Goal: Task Accomplishment & Management: Manage account settings

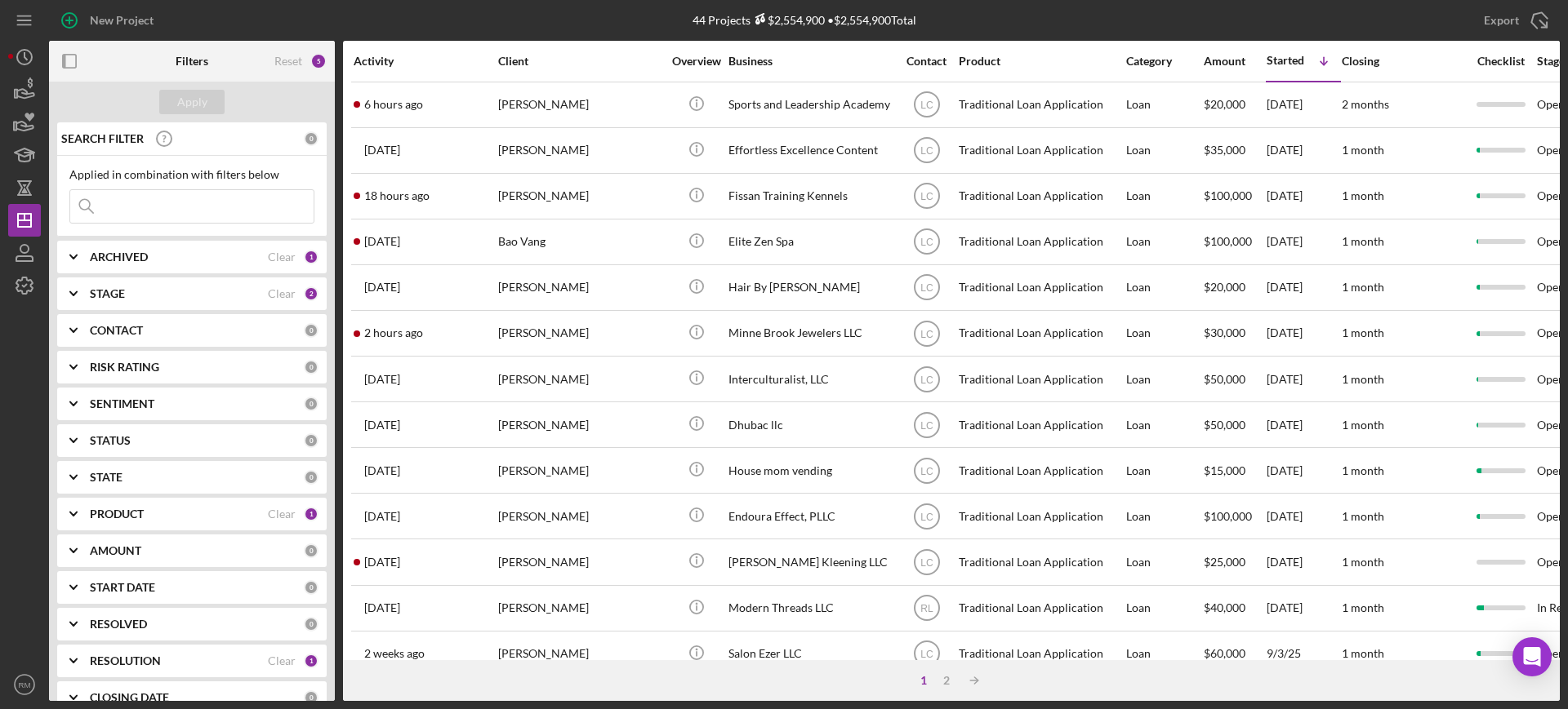
click at [229, 206] on input at bounding box center [191, 206] width 244 height 32
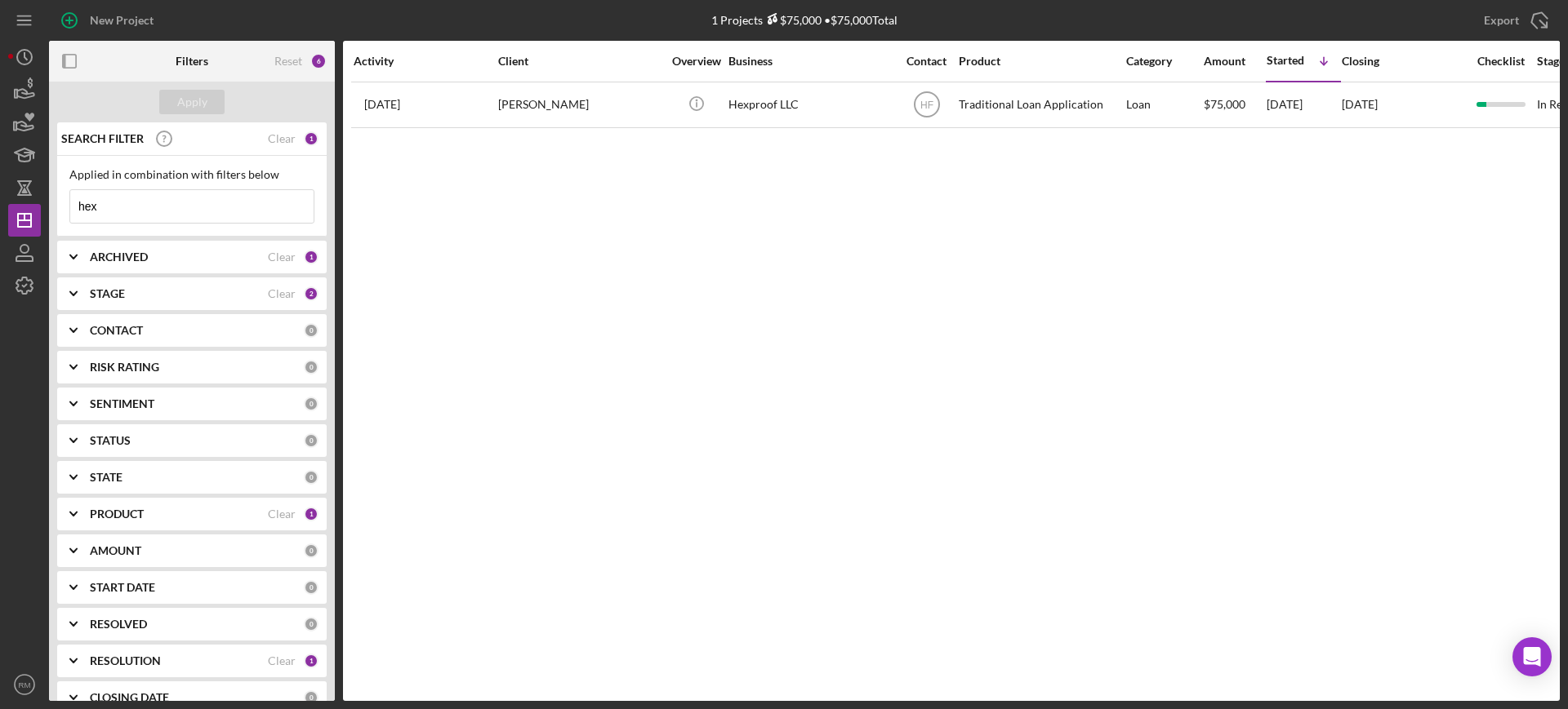
type input "hex"
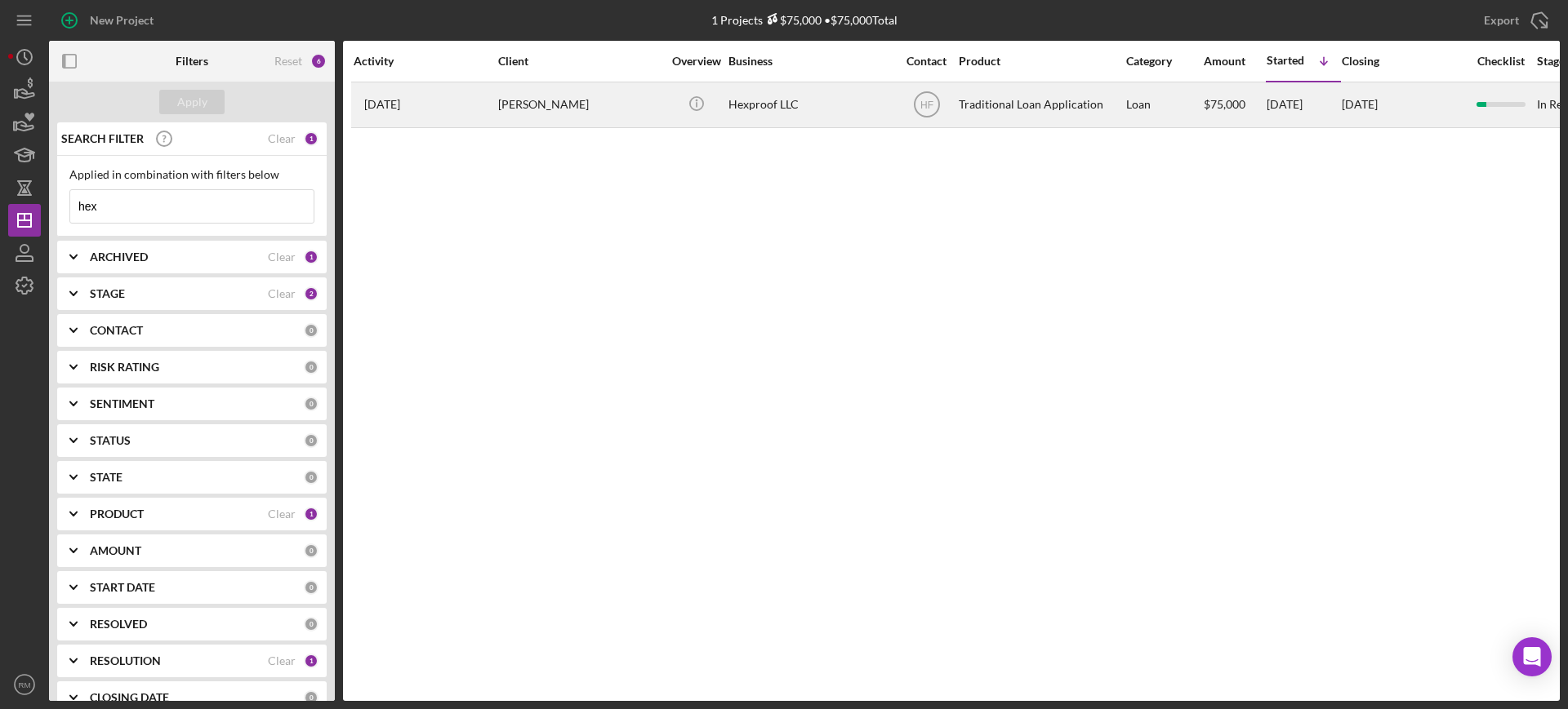
click at [506, 97] on div "[PERSON_NAME]" at bounding box center [579, 104] width 163 height 43
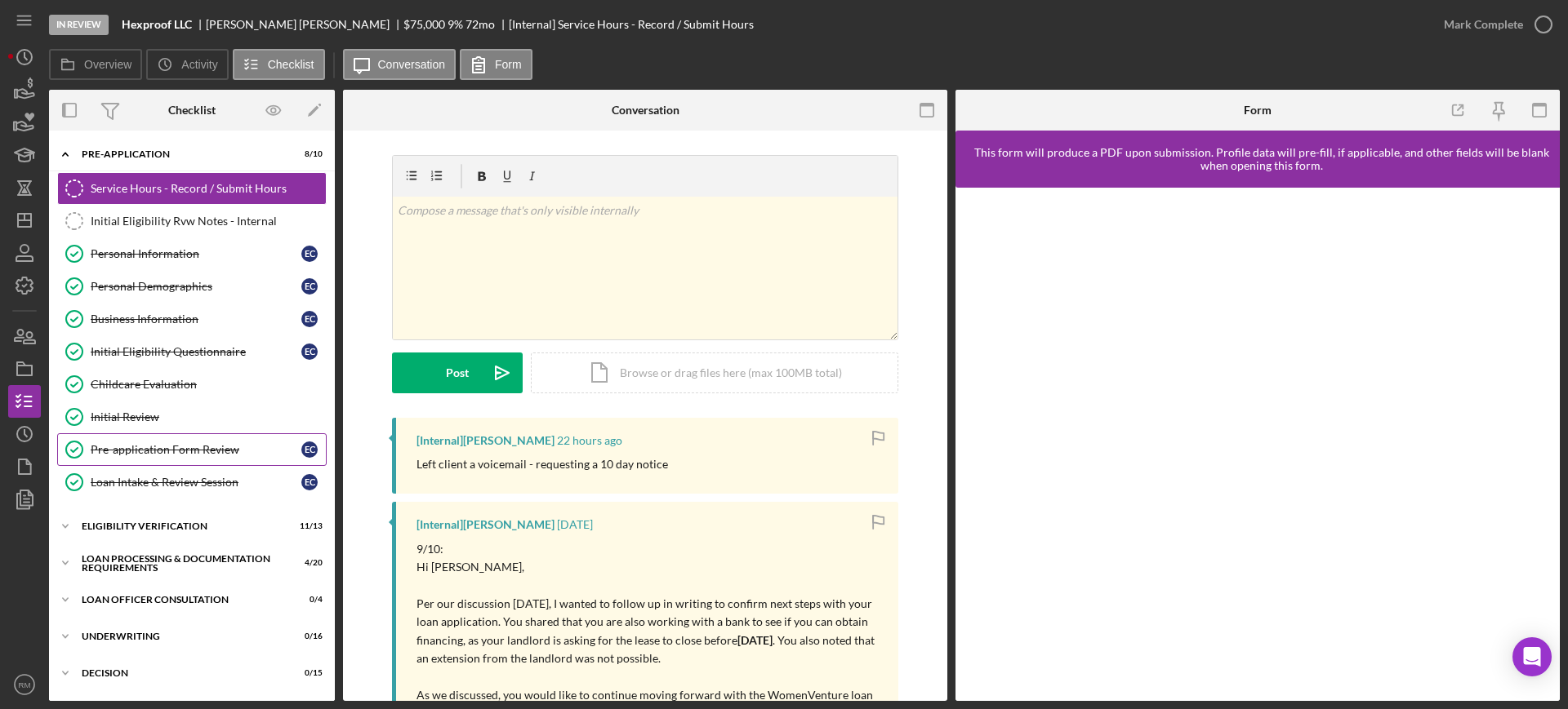
scroll to position [218, 0]
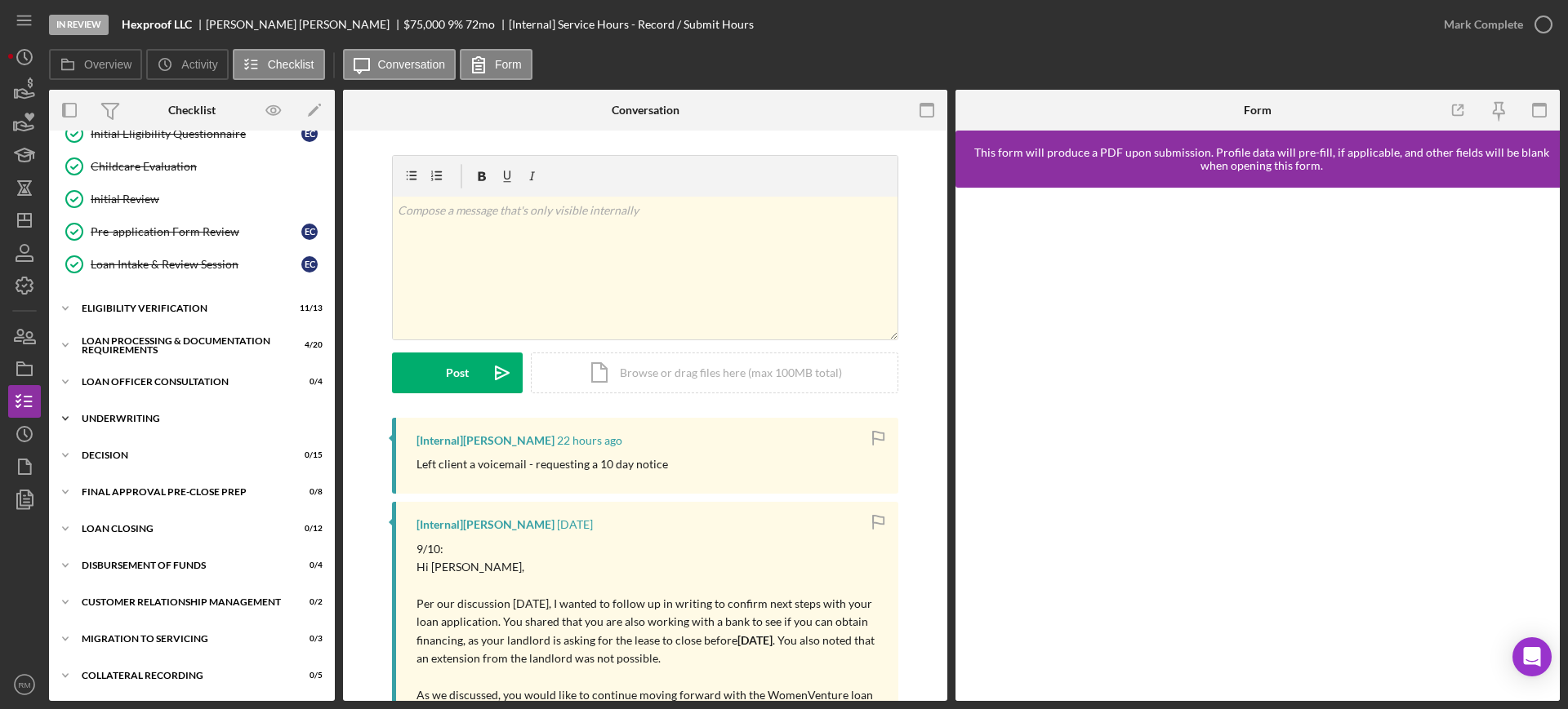
click at [152, 430] on div "Icon/Expander Underwriting 0 / 16" at bounding box center [191, 419] width 286 height 32
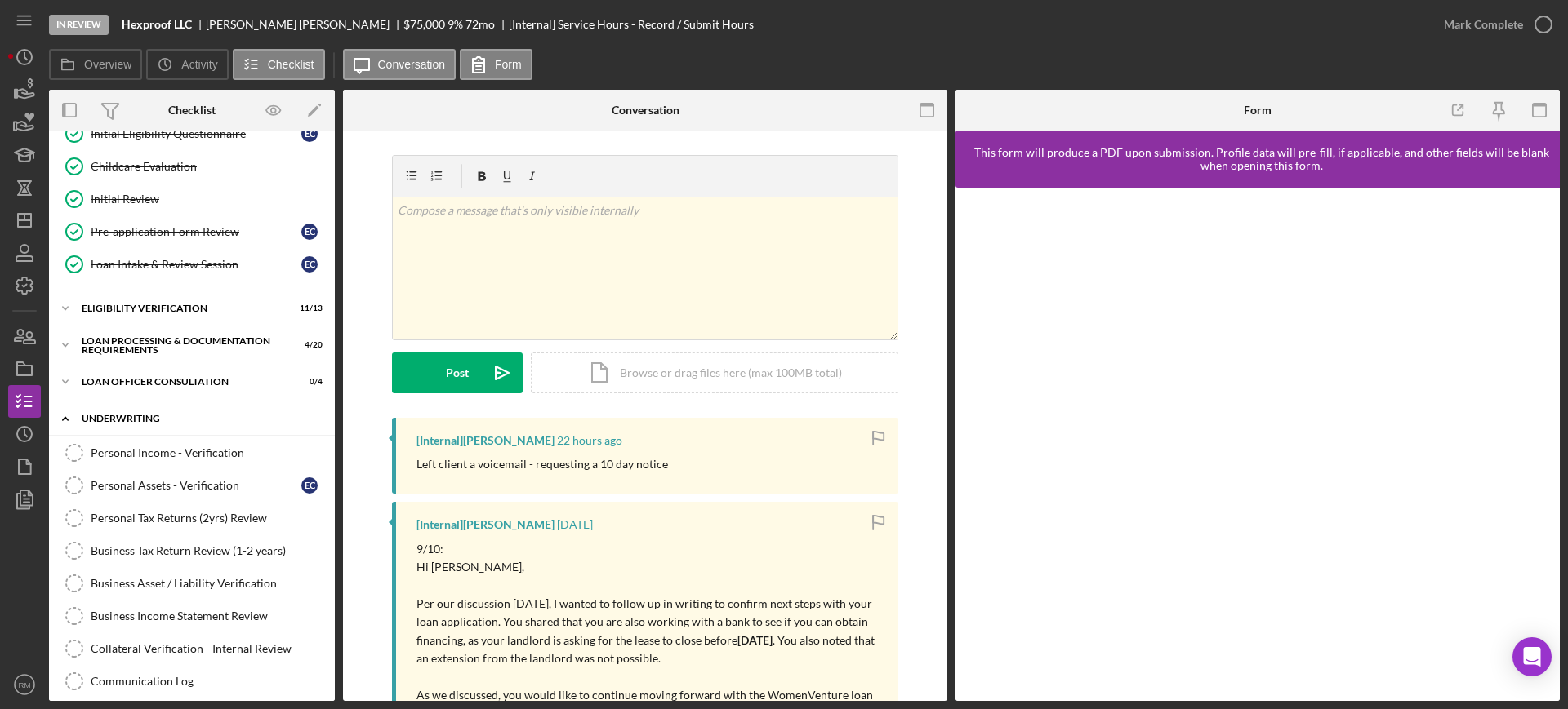
scroll to position [749, 0]
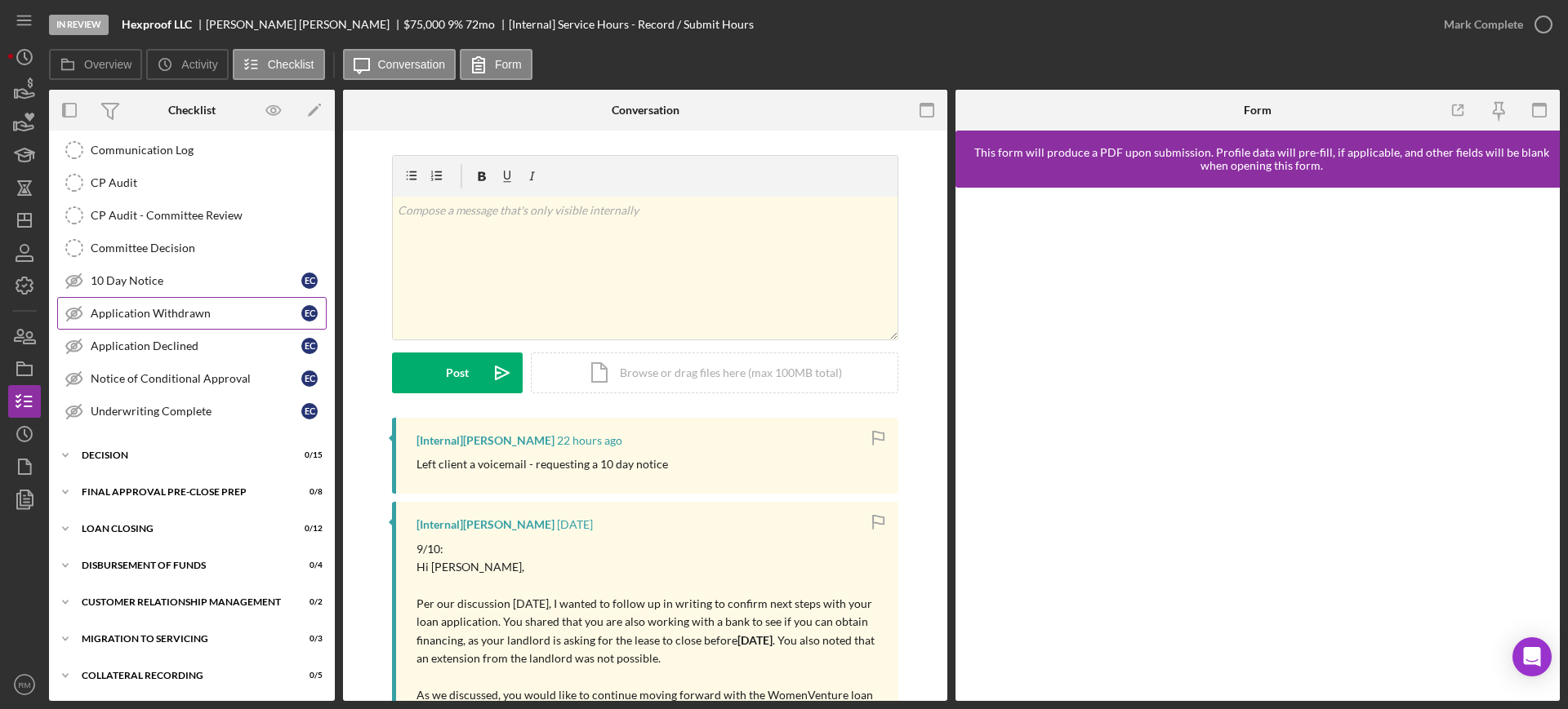
click at [175, 316] on div "Application Withdrawn" at bounding box center [196, 313] width 210 height 13
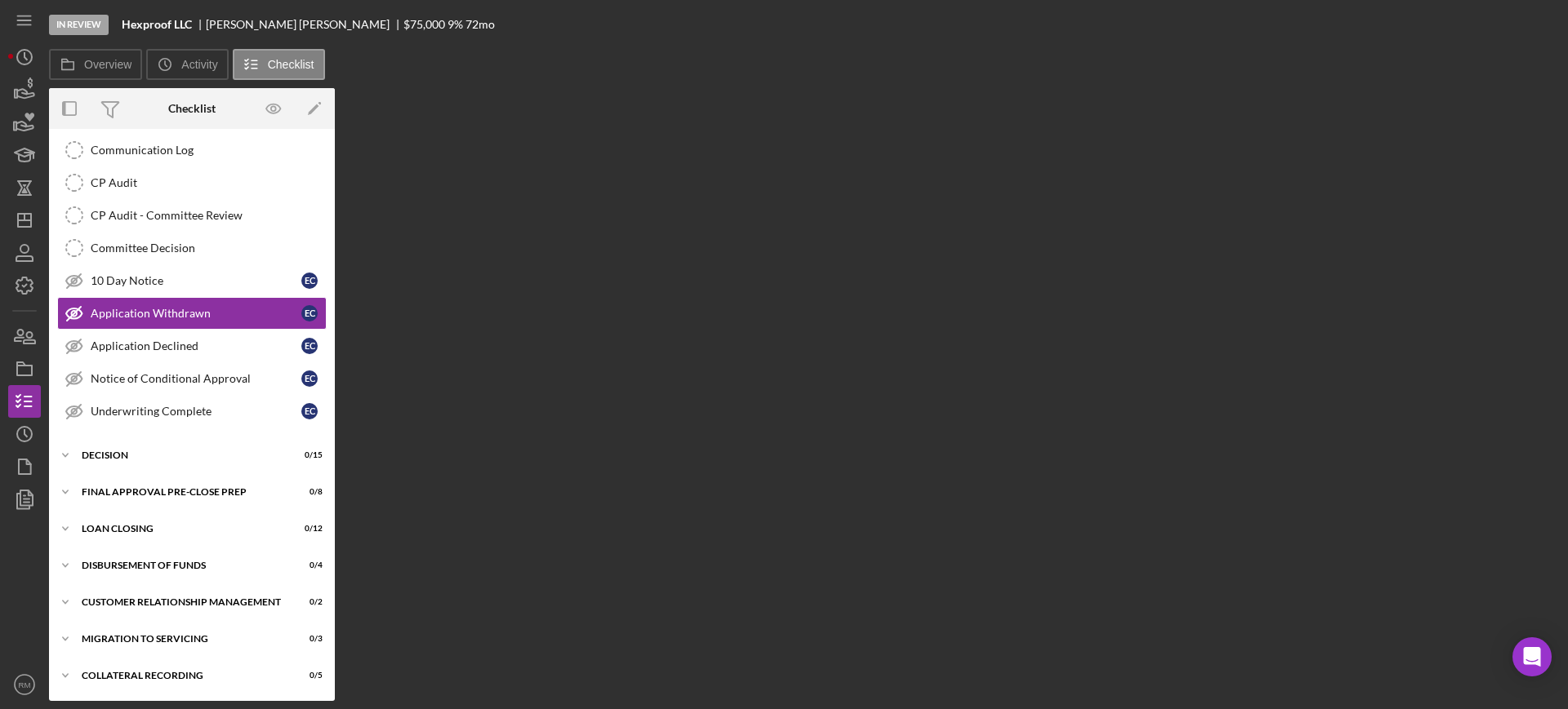
scroll to position [749, 0]
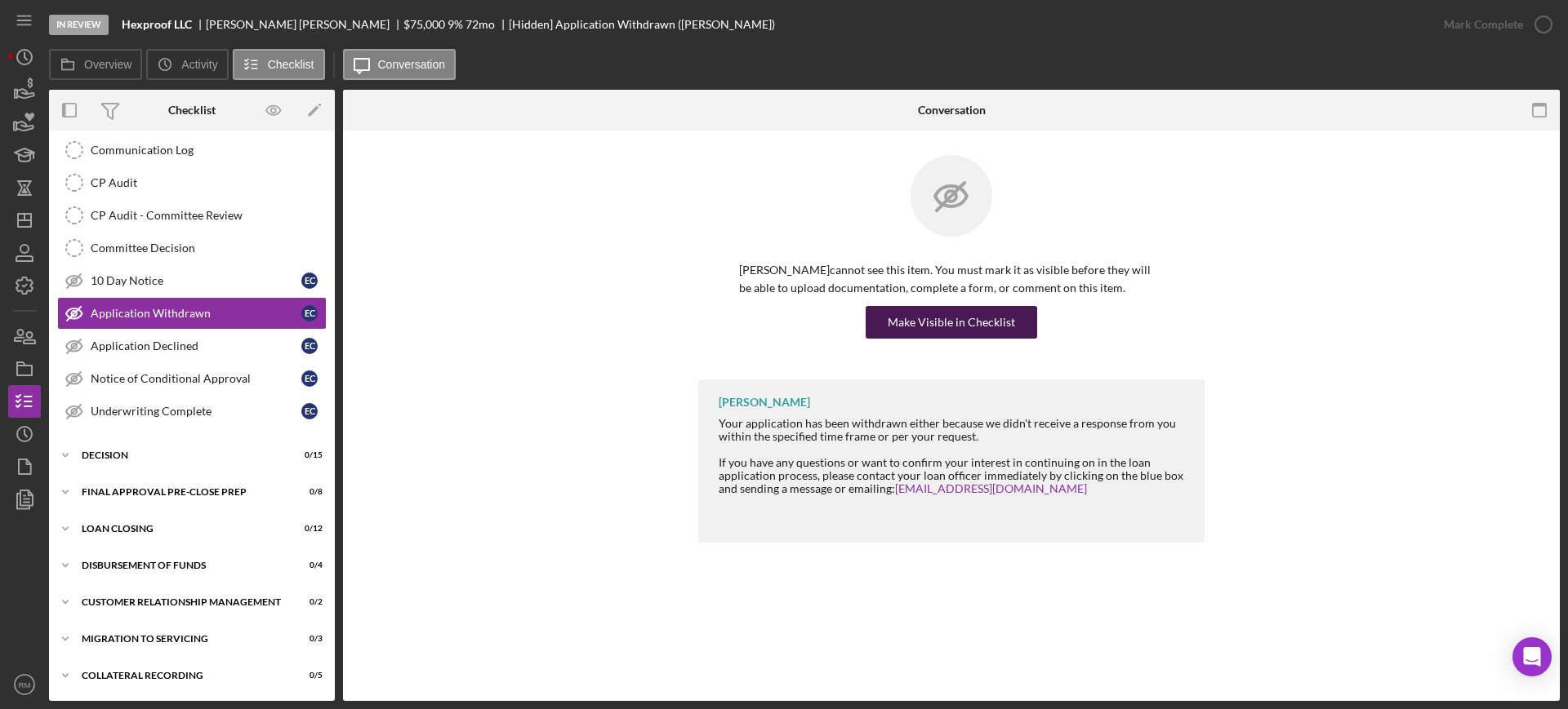
click at [972, 319] on div "Make Visible in Checklist" at bounding box center [950, 322] width 127 height 32
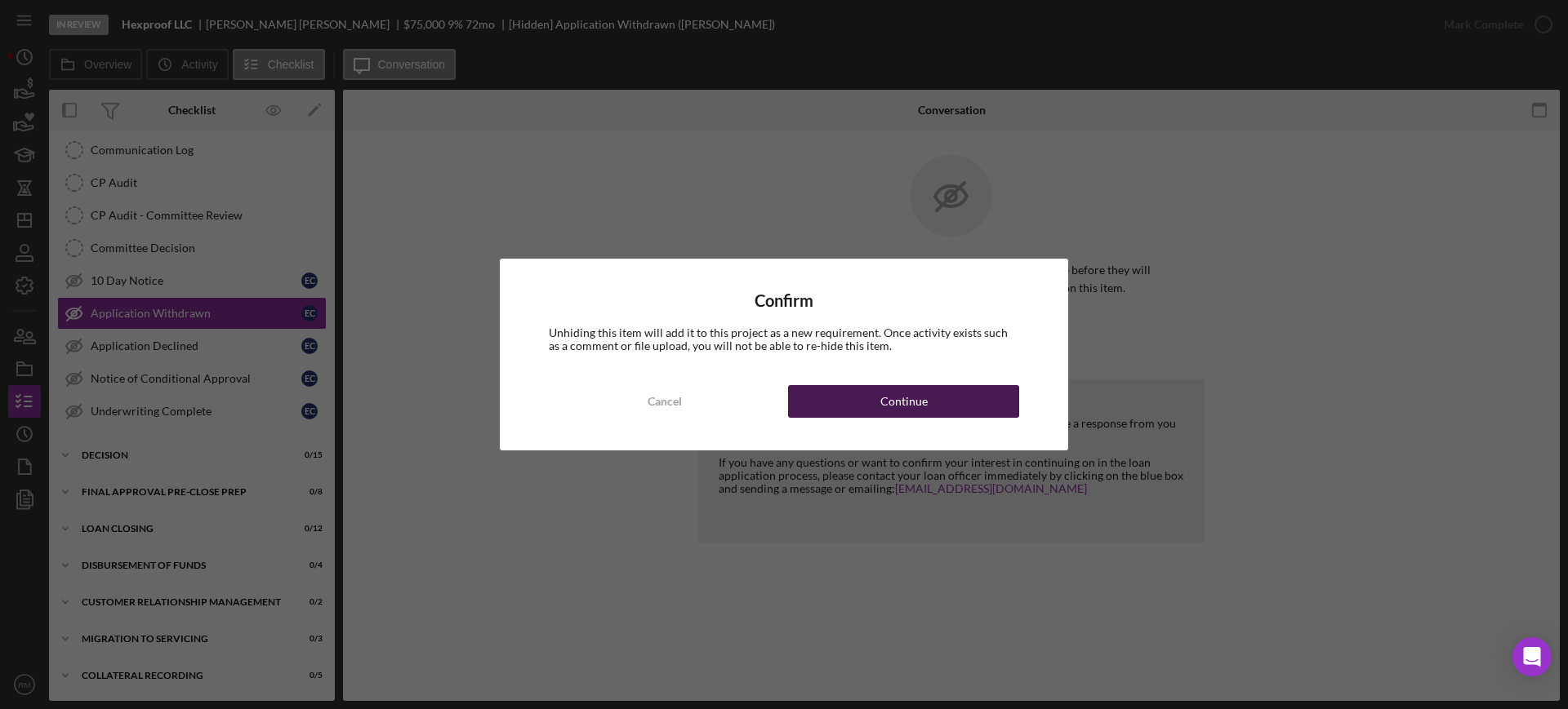
click at [905, 393] on div "Continue" at bounding box center [904, 401] width 48 height 32
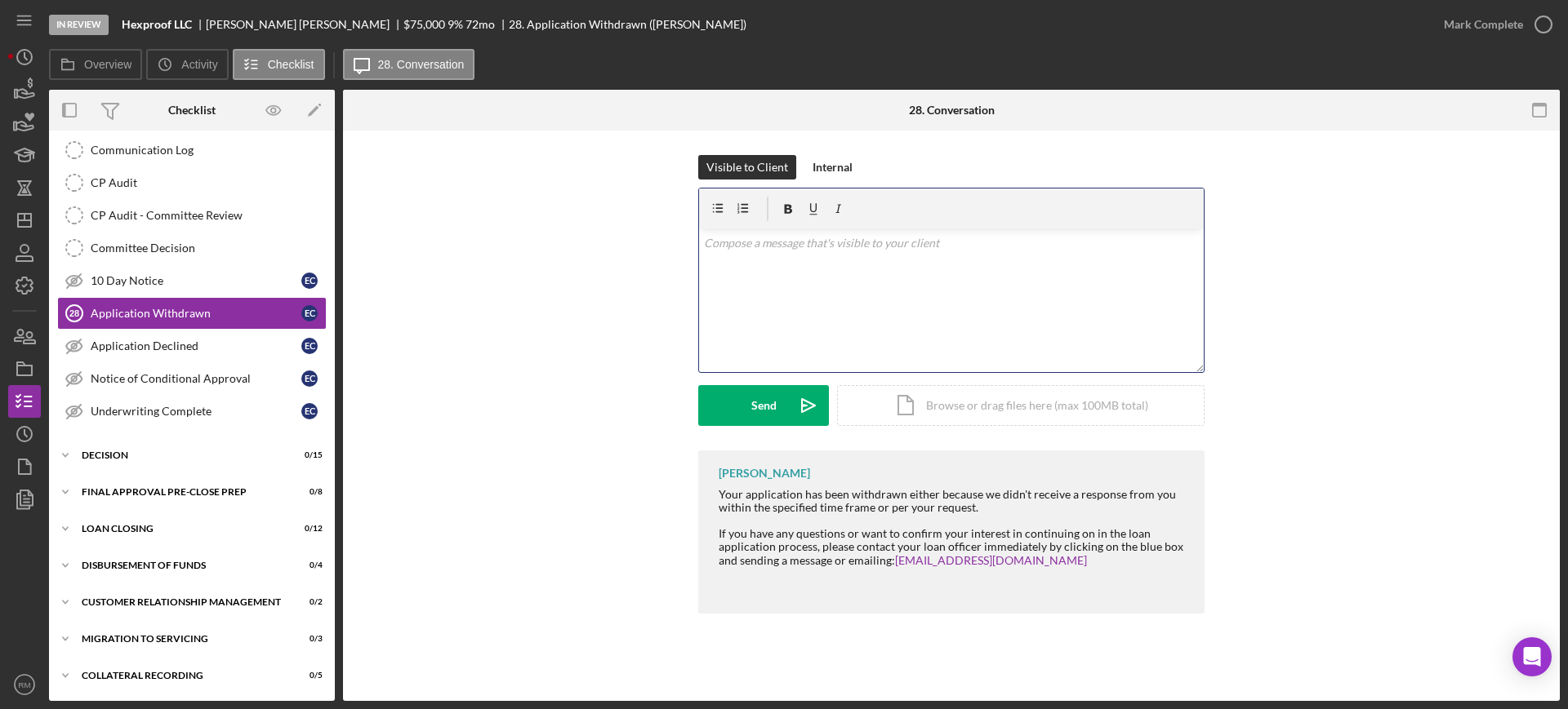
click at [848, 309] on div "v Color teal Color pink Remove color Add row above Add row below Add column bef…" at bounding box center [951, 300] width 505 height 142
paste div
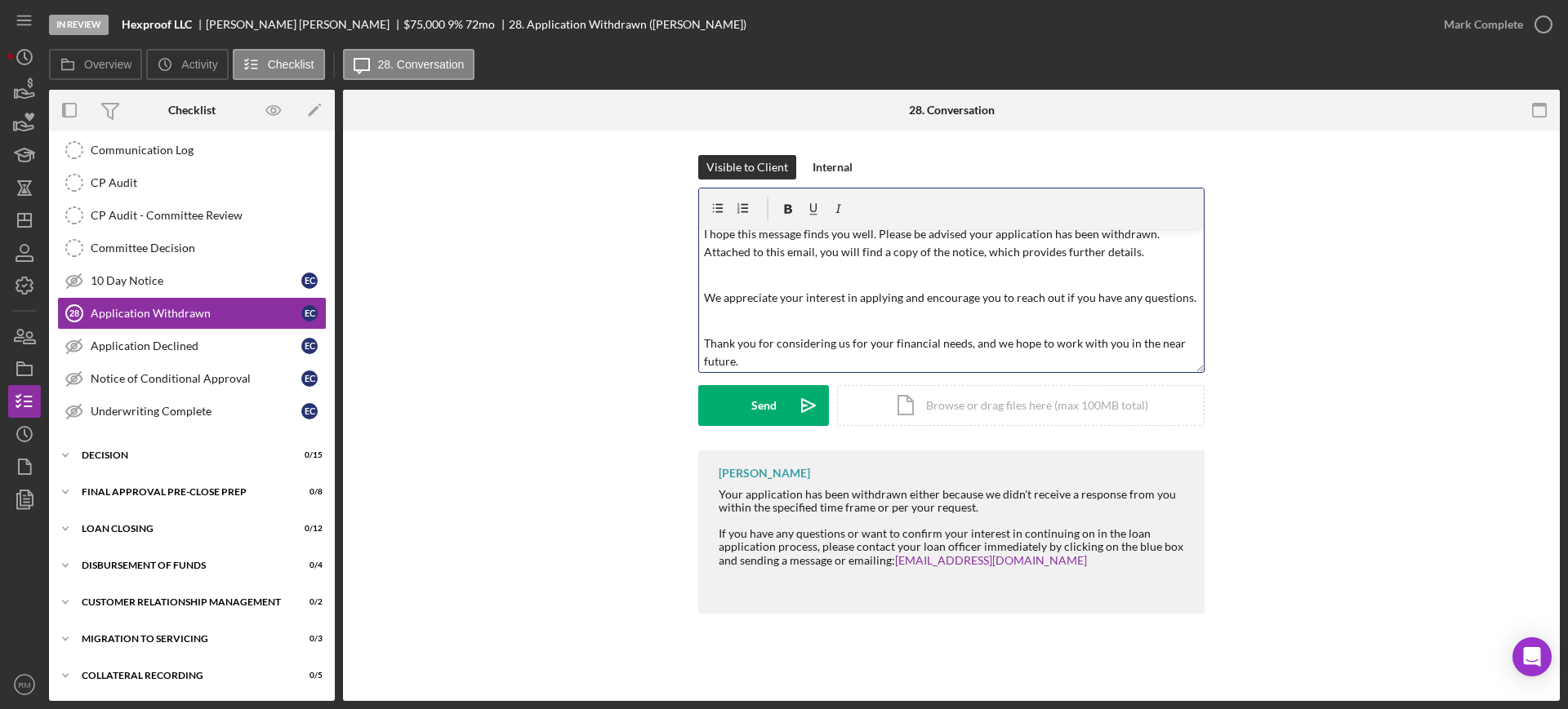
scroll to position [0, 0]
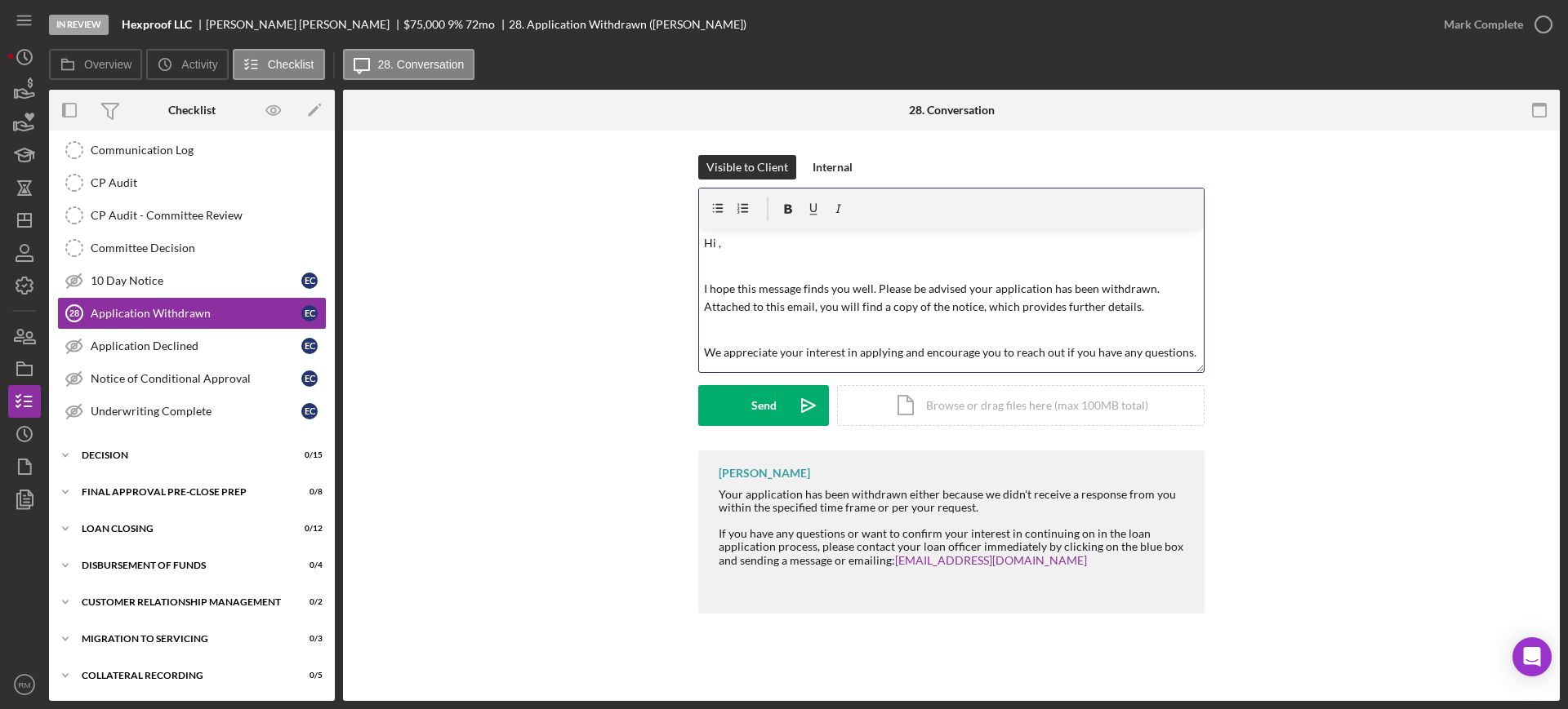
click at [788, 245] on p "Hi ," at bounding box center [951, 243] width 495 height 18
click at [926, 408] on div "Icon/Document Browse or drag files here (max 100MB total) Tap to choose files o…" at bounding box center [1020, 405] width 367 height 41
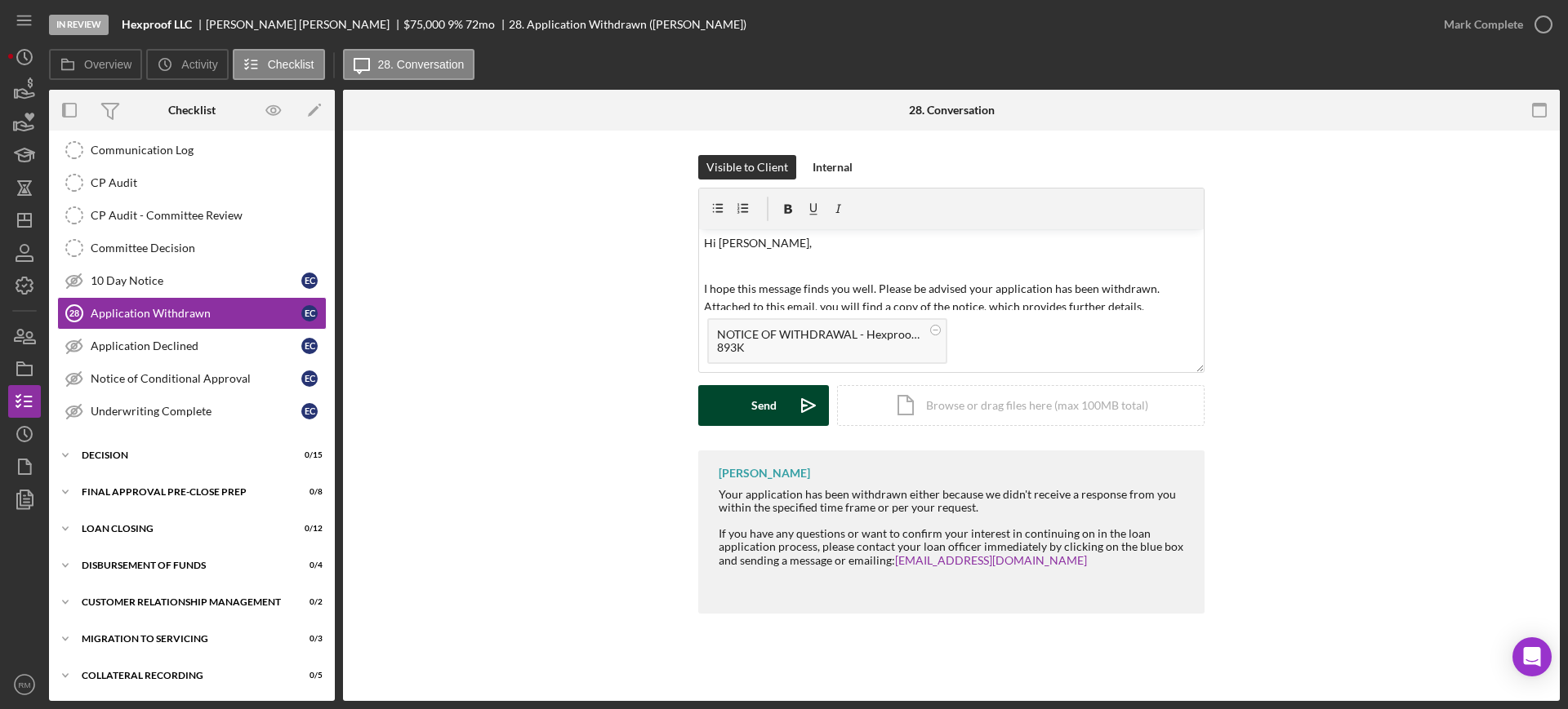
click at [754, 410] on div "Send" at bounding box center [764, 405] width 25 height 41
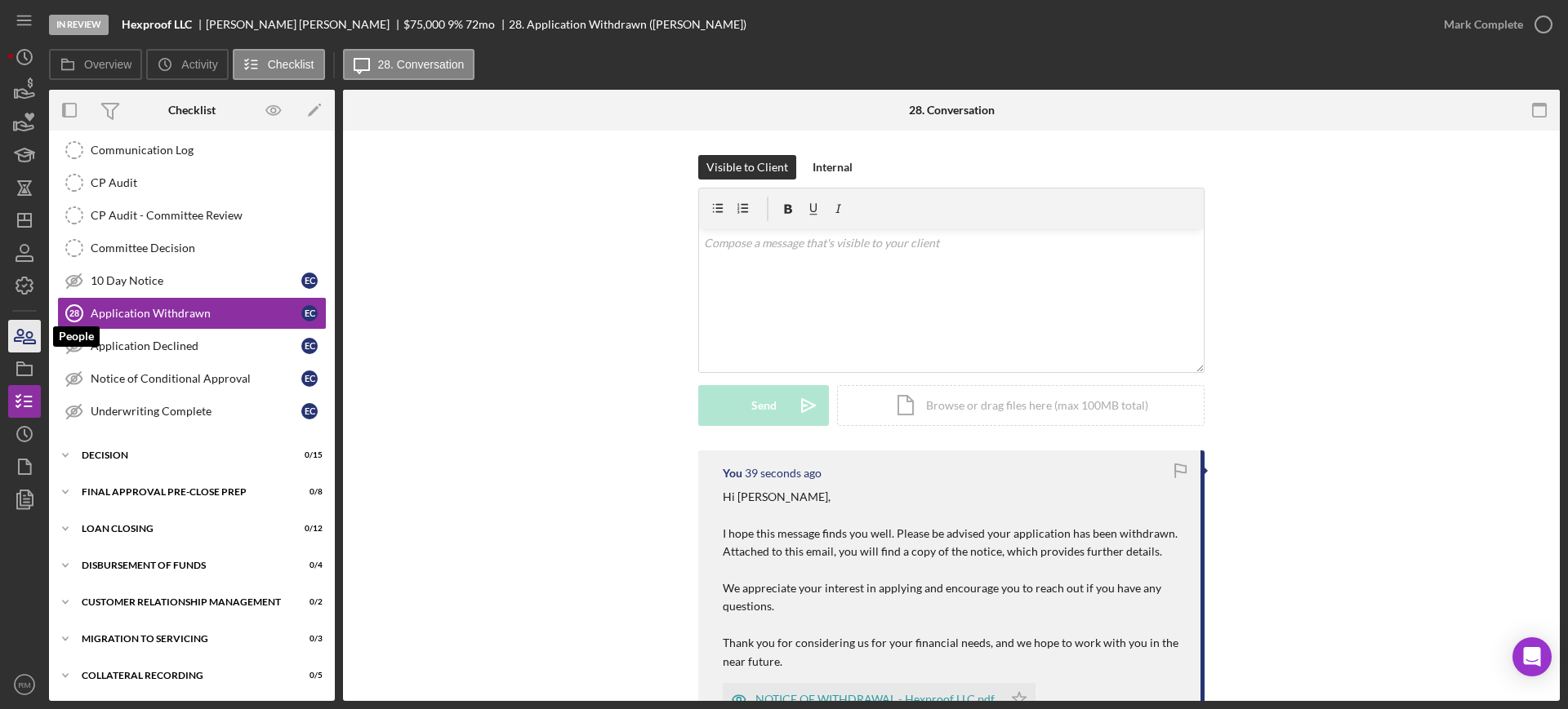
click at [19, 325] on icon "button" at bounding box center [24, 336] width 41 height 41
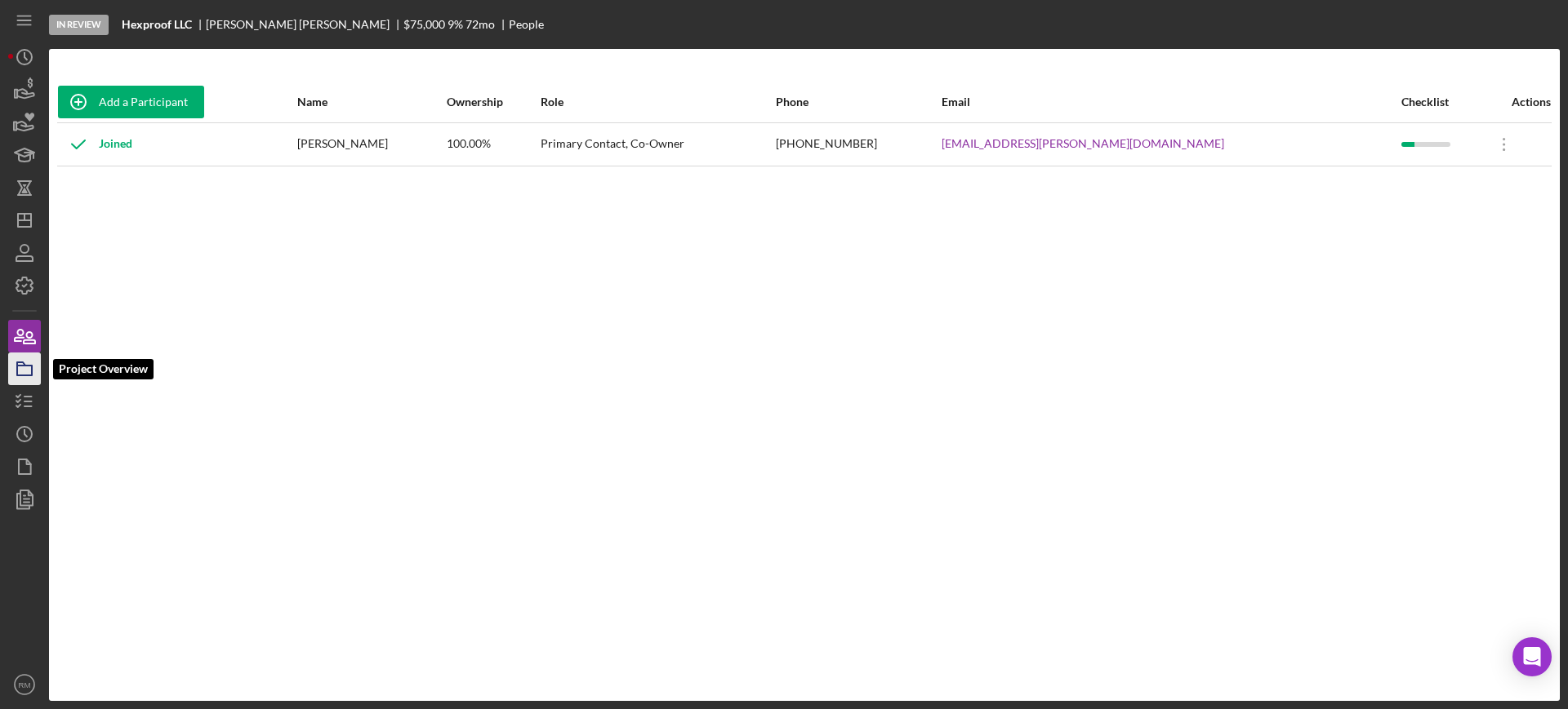
click at [36, 371] on icon "button" at bounding box center [24, 369] width 41 height 41
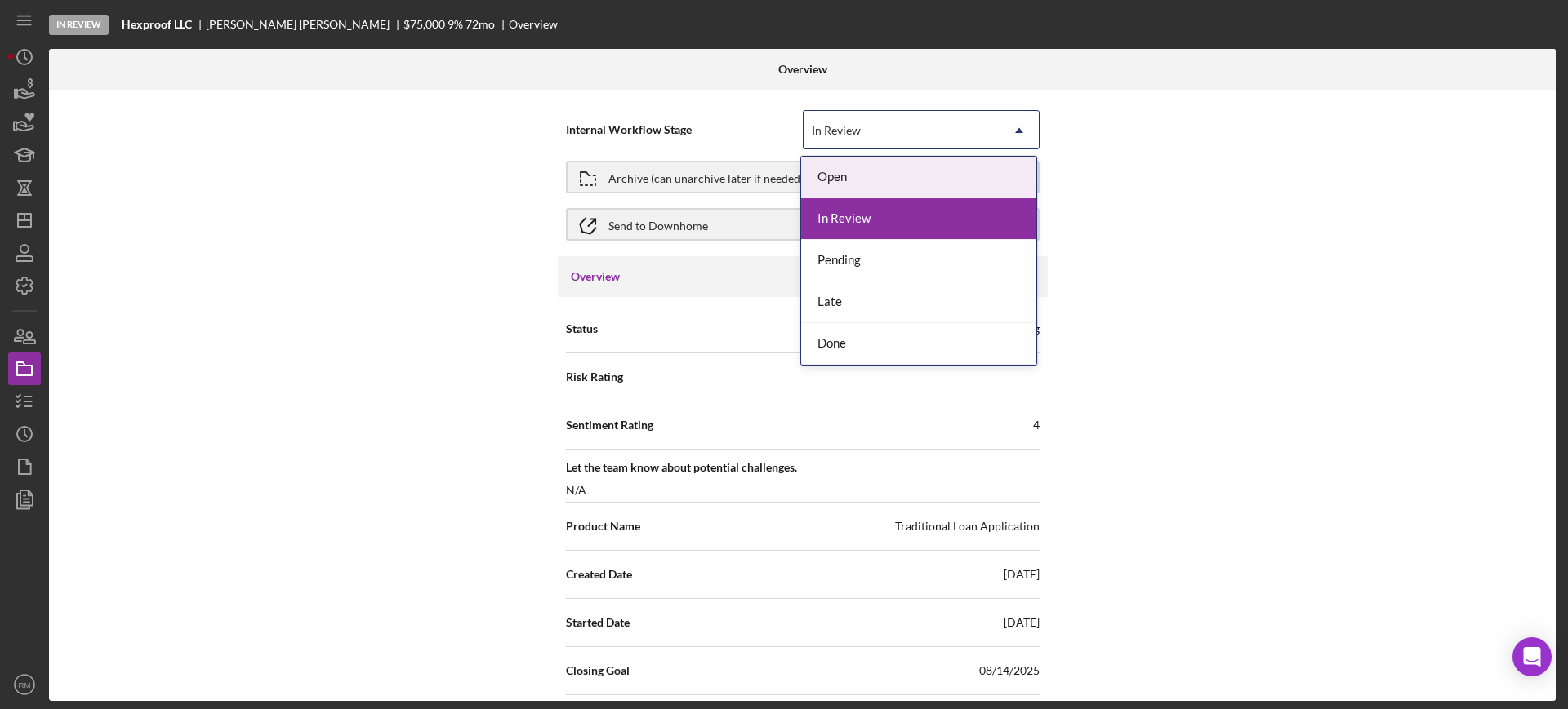
click at [861, 143] on div "In Review" at bounding box center [901, 130] width 196 height 37
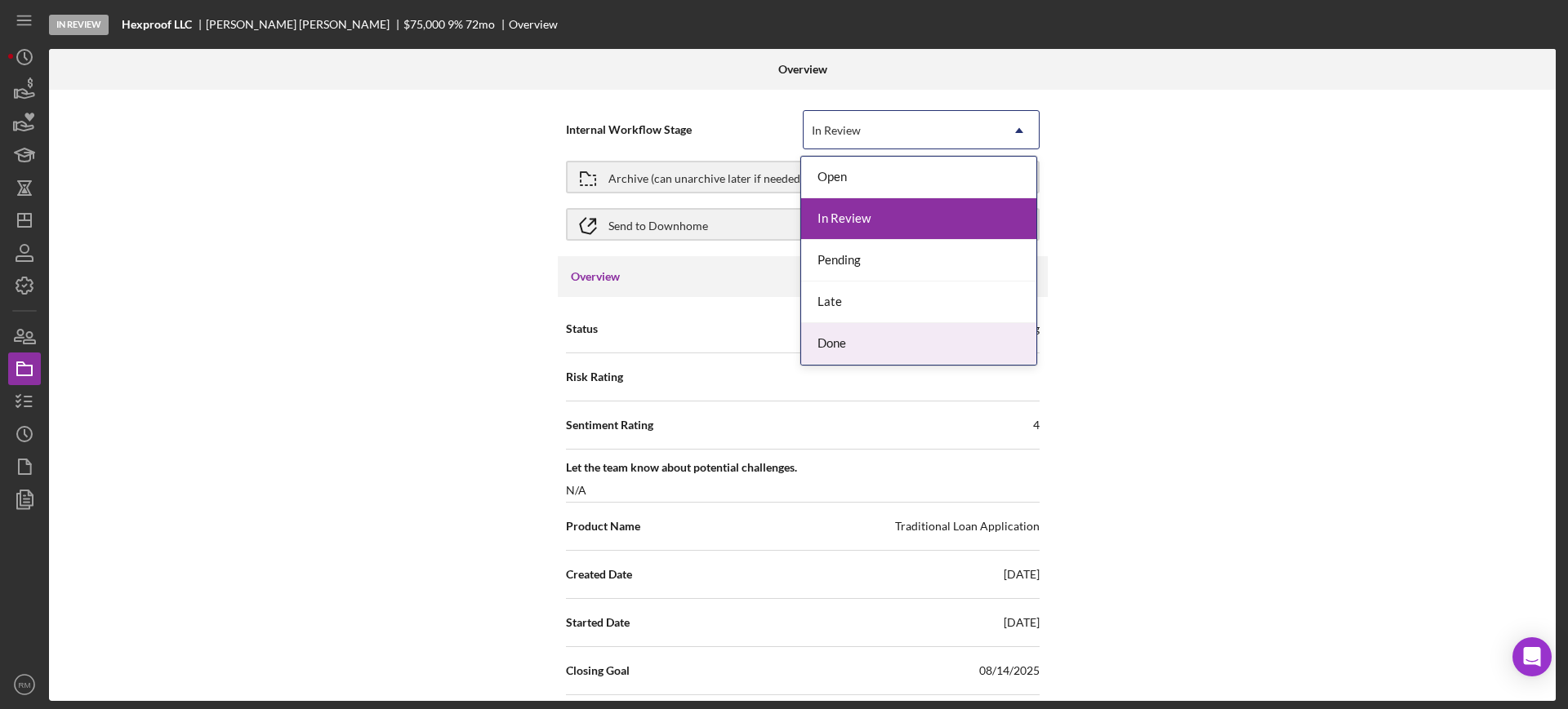
click at [848, 333] on div "Done" at bounding box center [919, 344] width 235 height 42
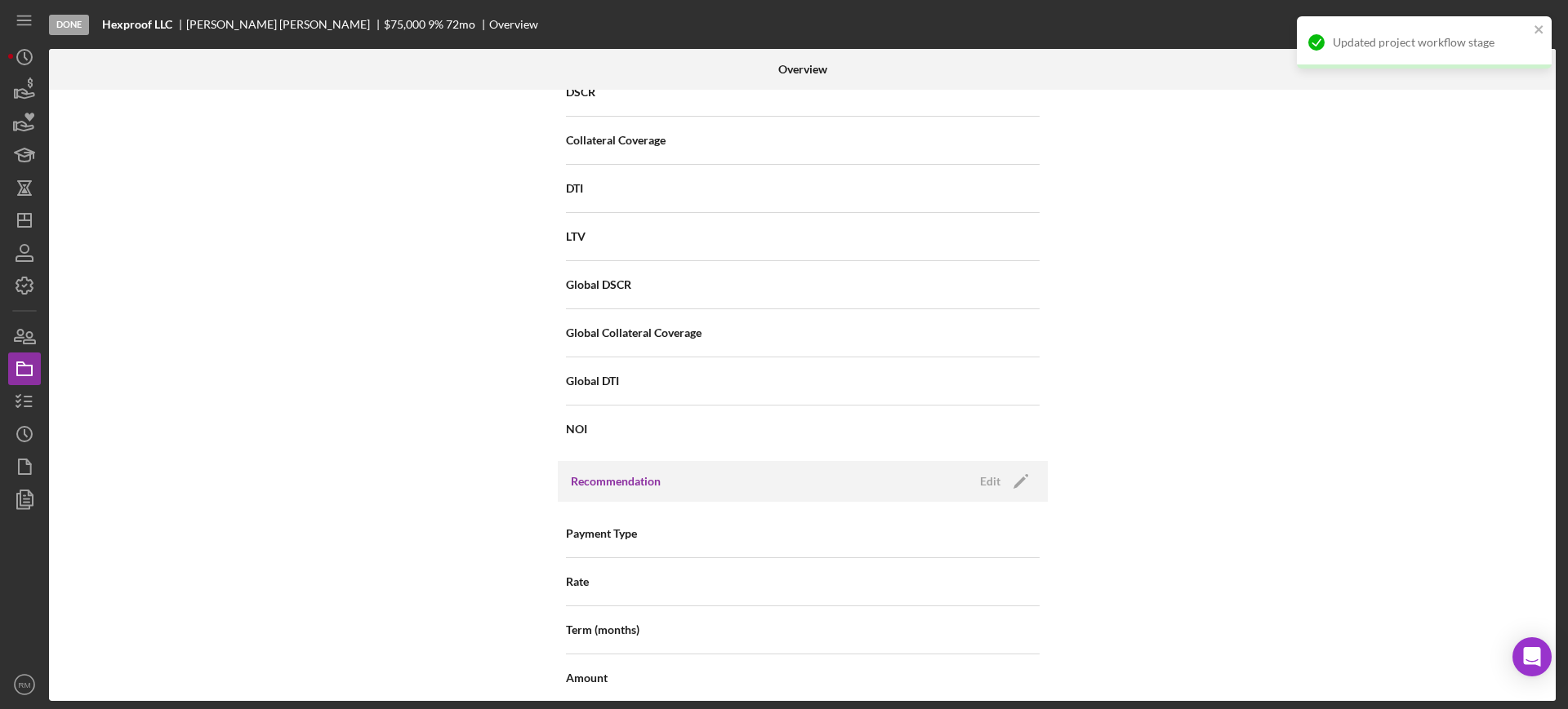
scroll to position [1882, 0]
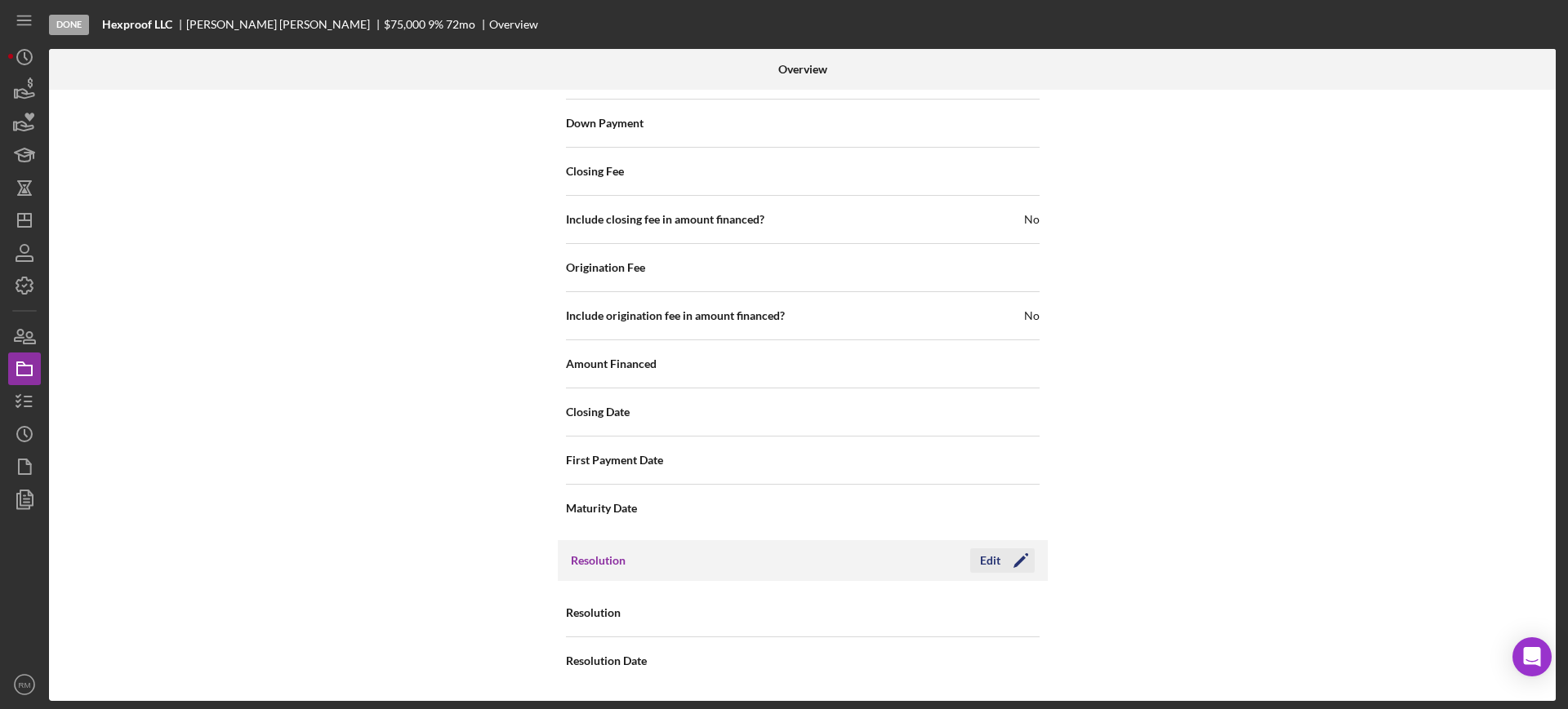
click at [1000, 566] on icon "Icon/Edit" at bounding box center [1020, 560] width 41 height 41
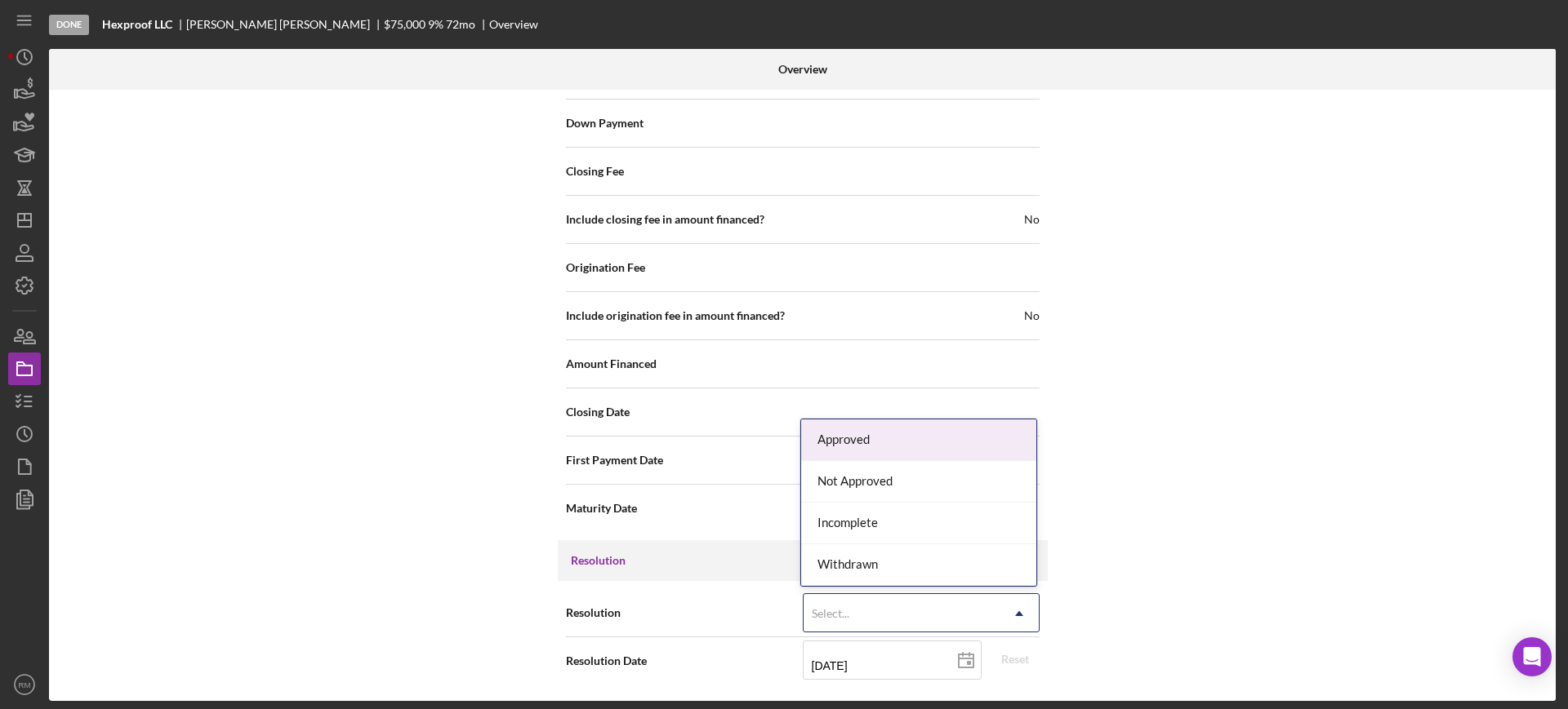
click at [943, 608] on div "Select..." at bounding box center [901, 613] width 196 height 37
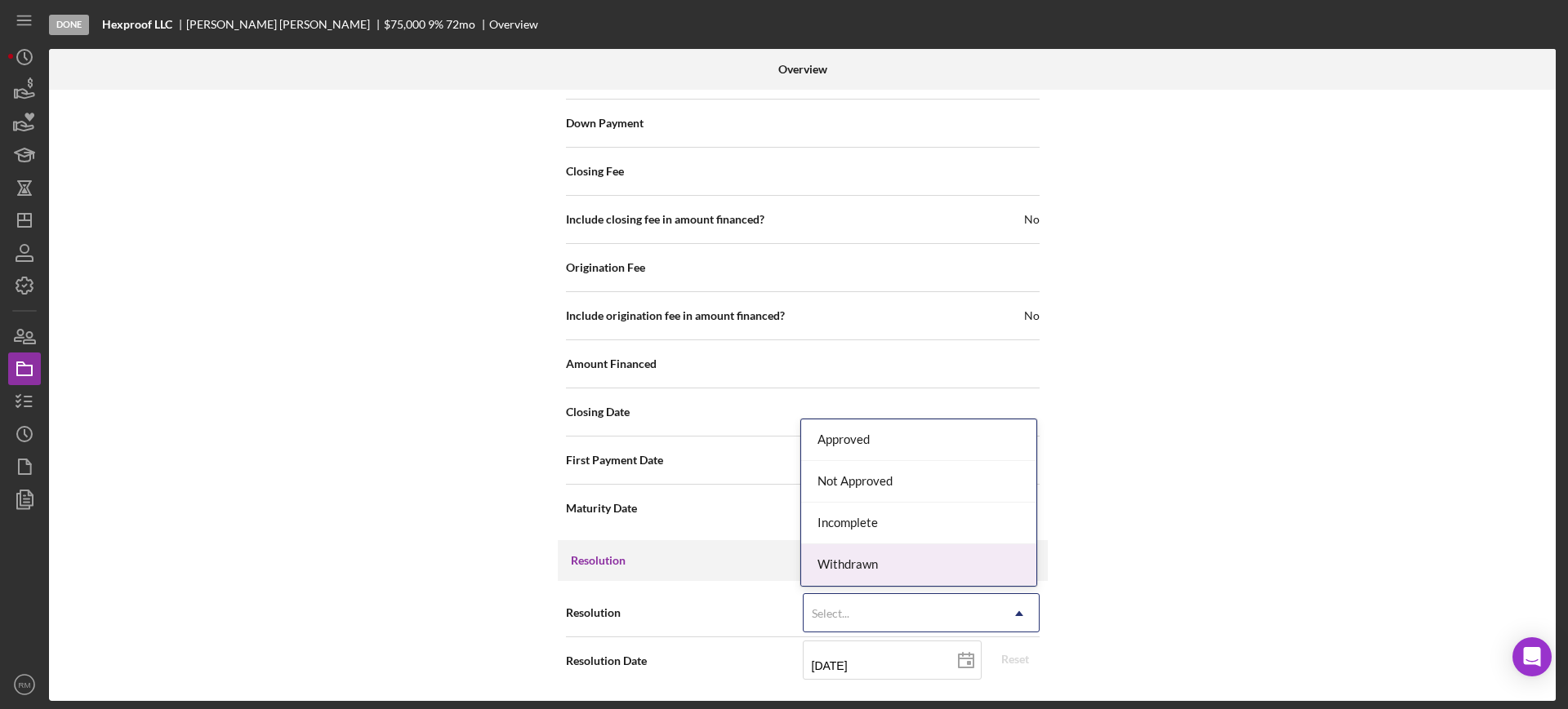
click at [895, 566] on div "Withdrawn" at bounding box center [919, 566] width 235 height 42
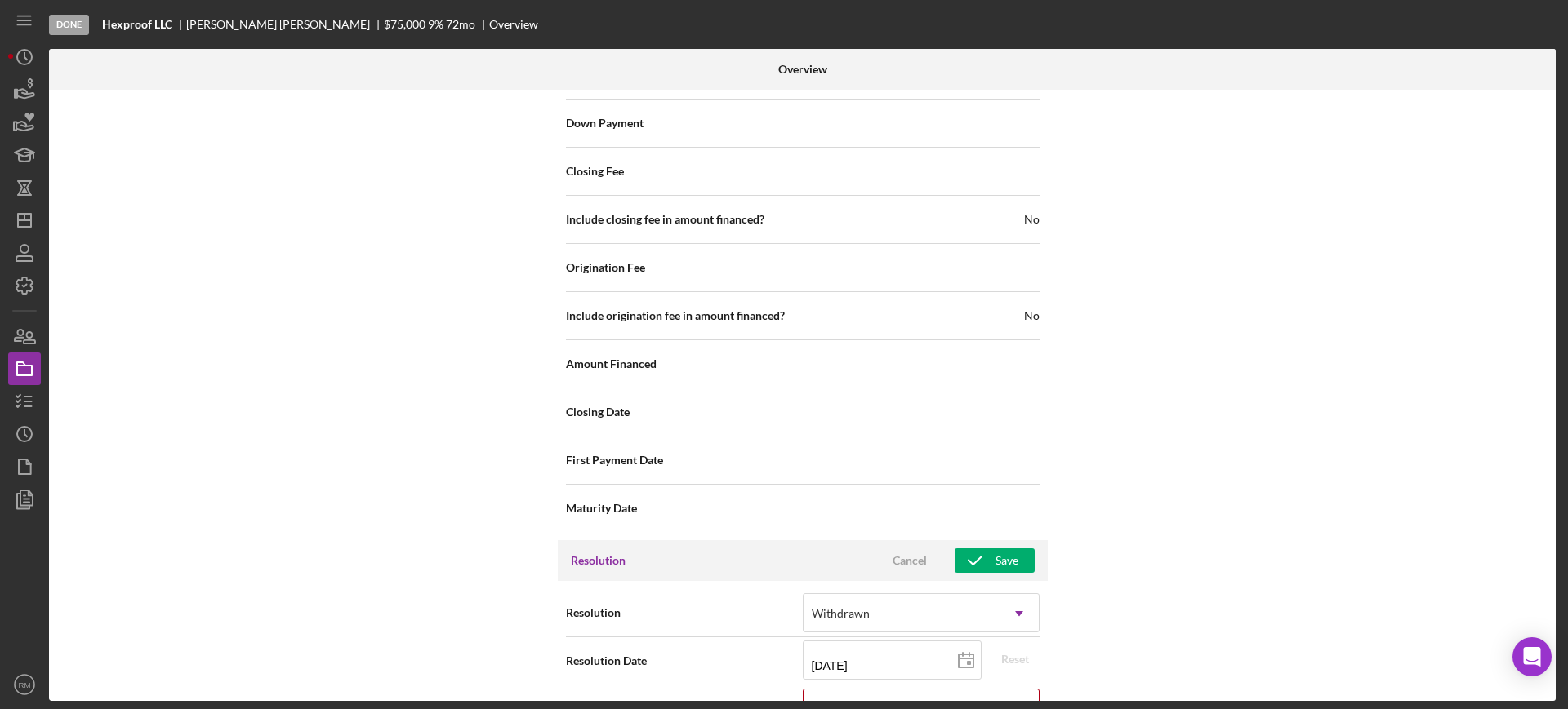
scroll to position [1987, 0]
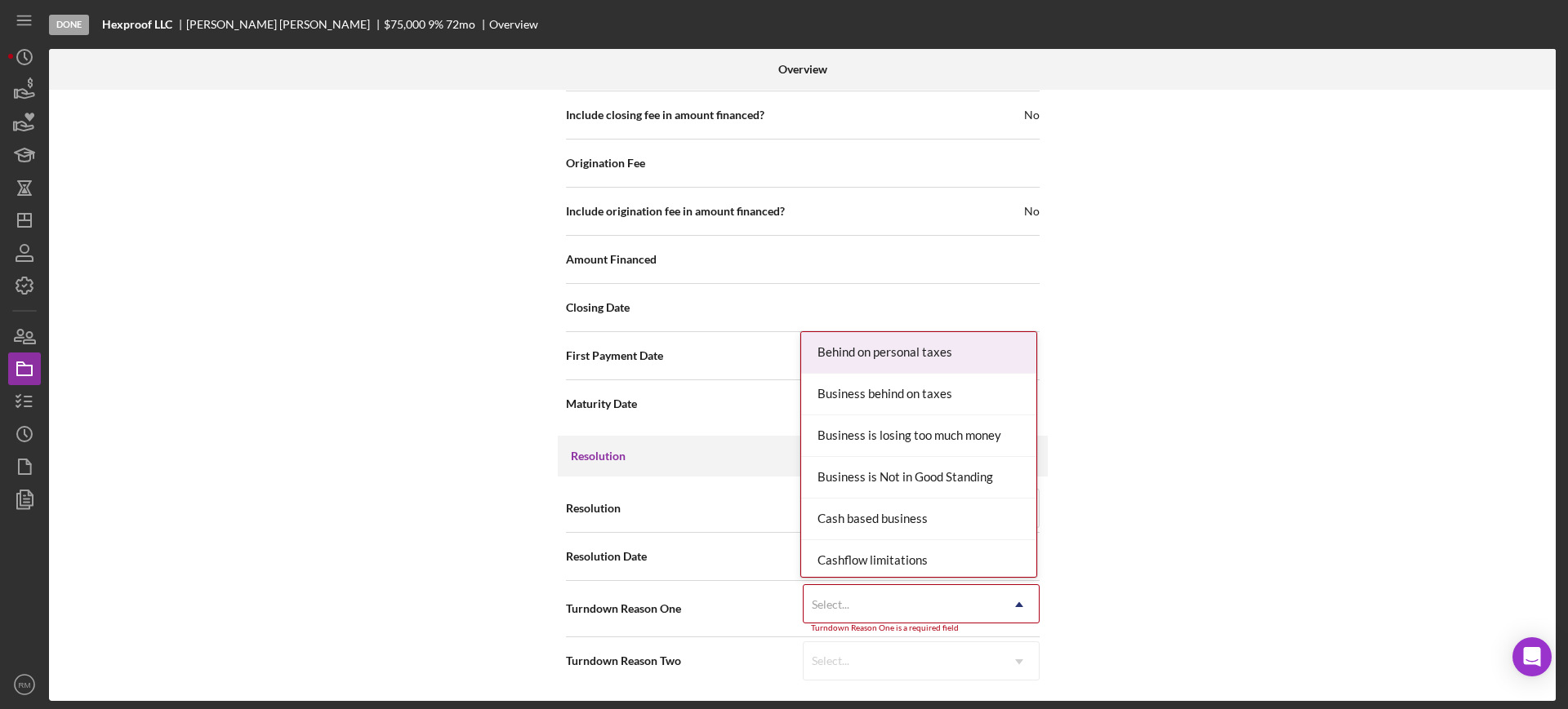
click at [860, 595] on div "Select..." at bounding box center [901, 604] width 196 height 37
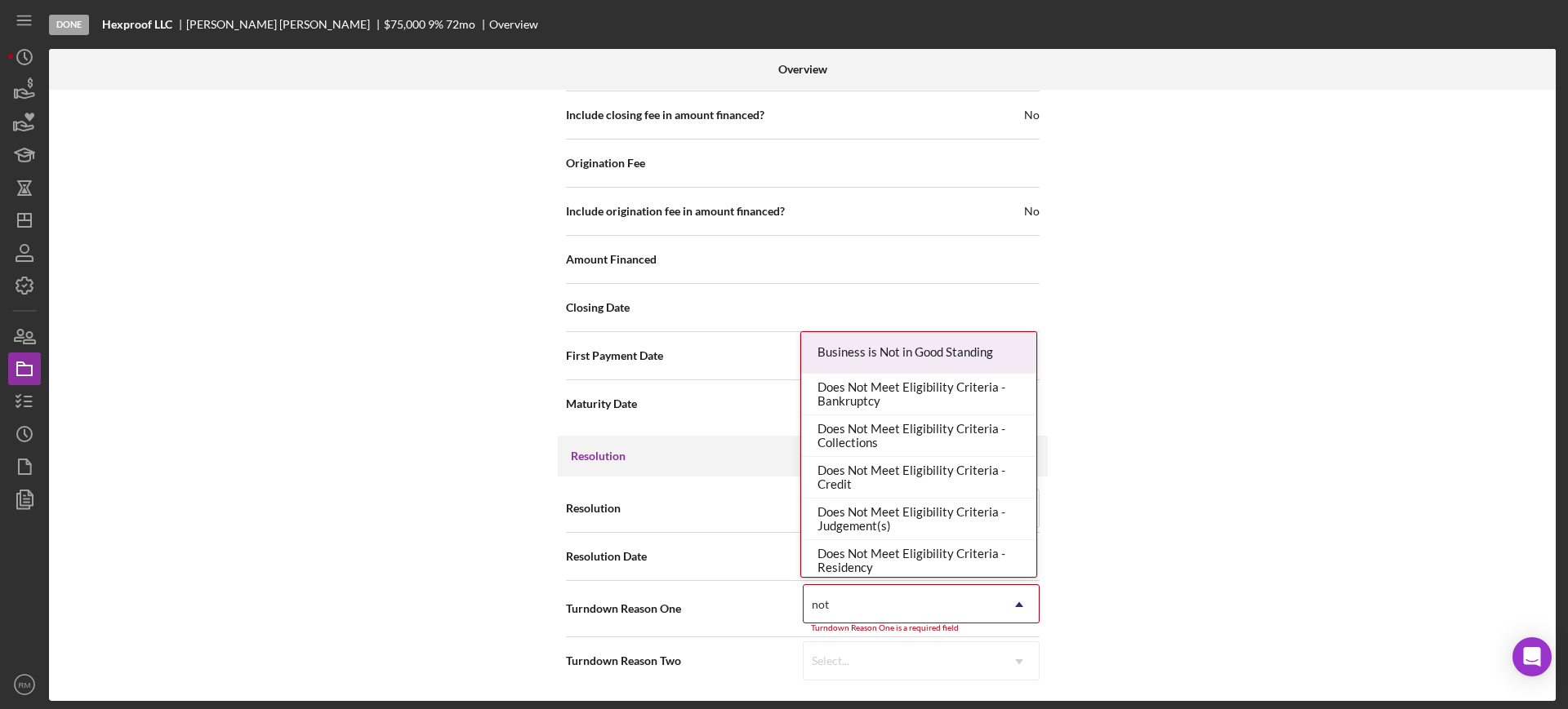
type input "not r"
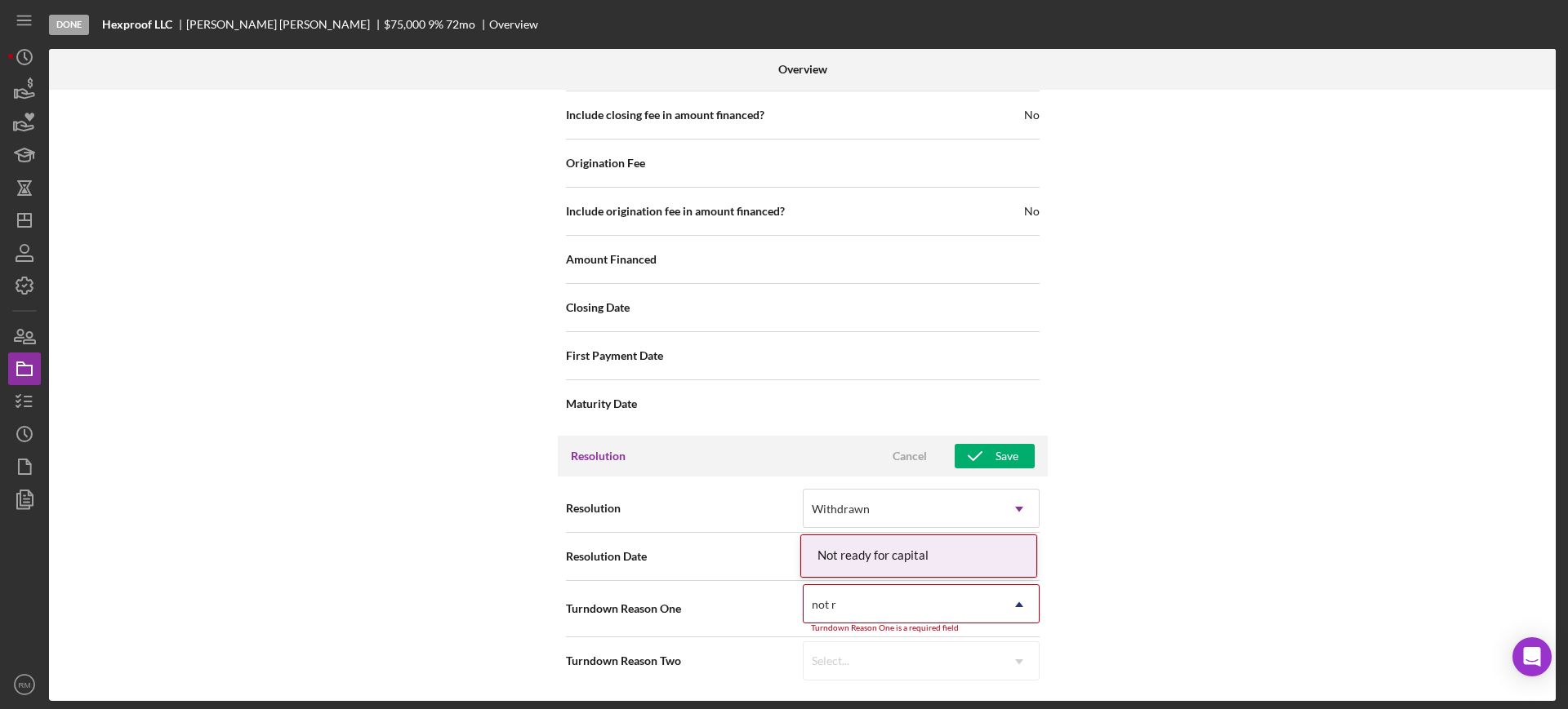
click at [907, 556] on div "Not ready for capital" at bounding box center [919, 556] width 235 height 42
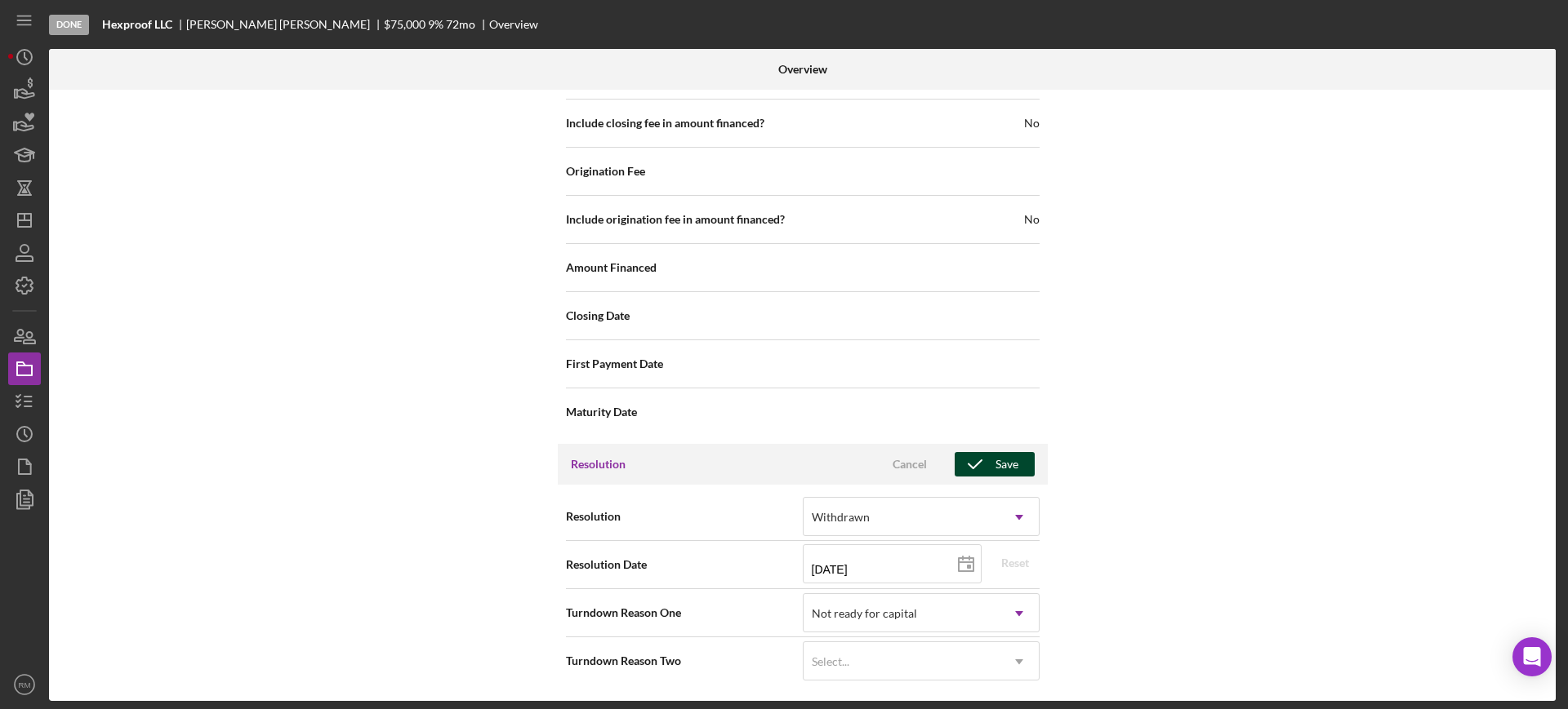
click at [990, 466] on icon "button" at bounding box center [974, 464] width 41 height 41
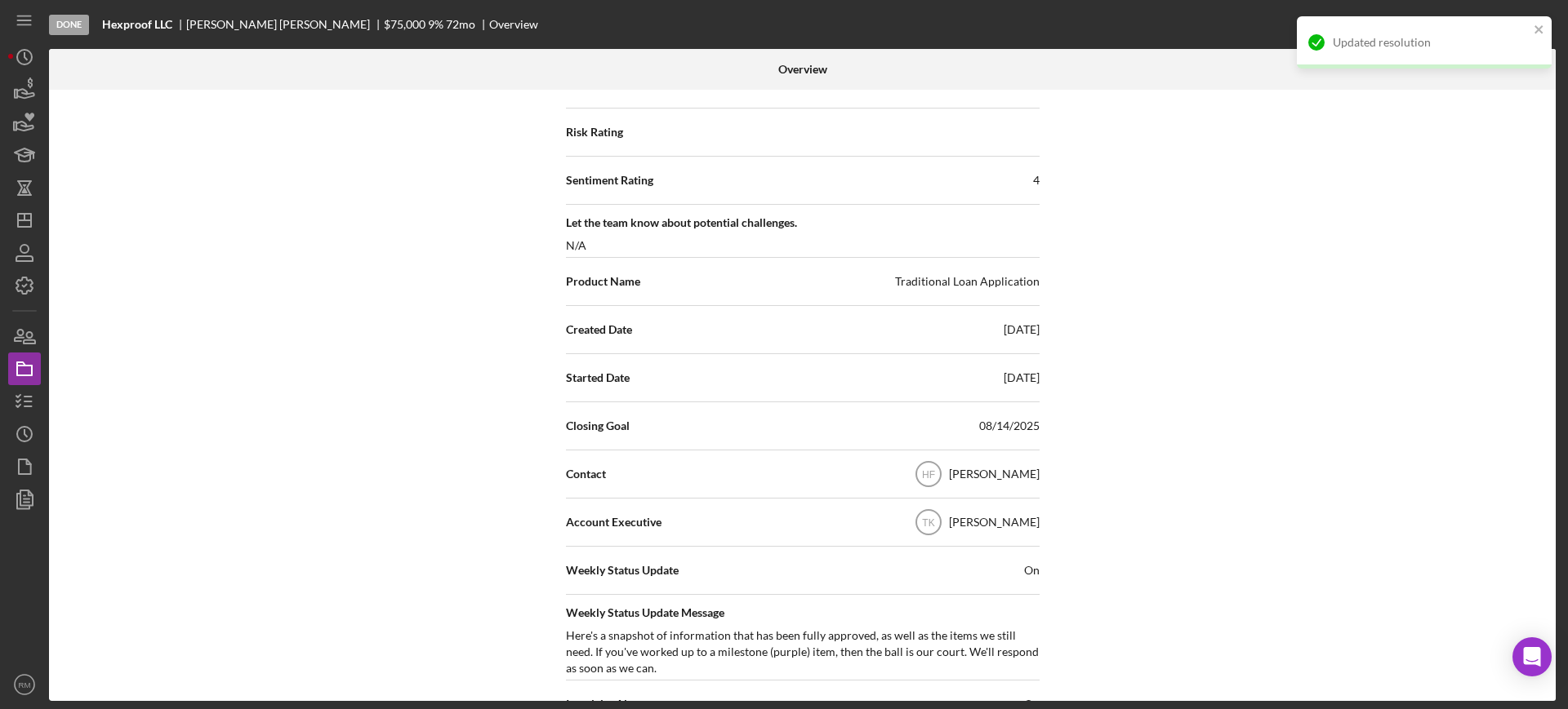
scroll to position [0, 0]
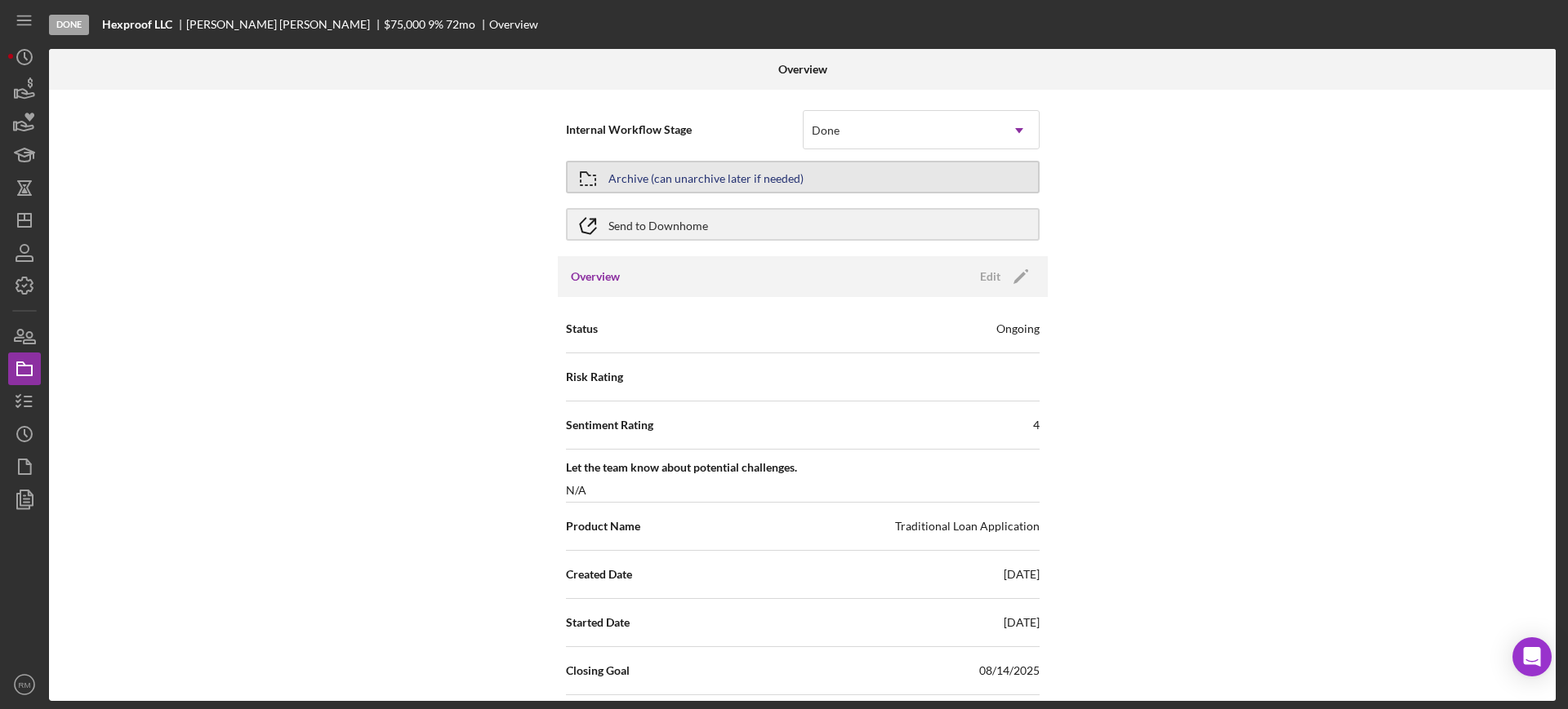
click at [743, 181] on div "Archive (can unarchive later if needed)" at bounding box center [706, 177] width 195 height 30
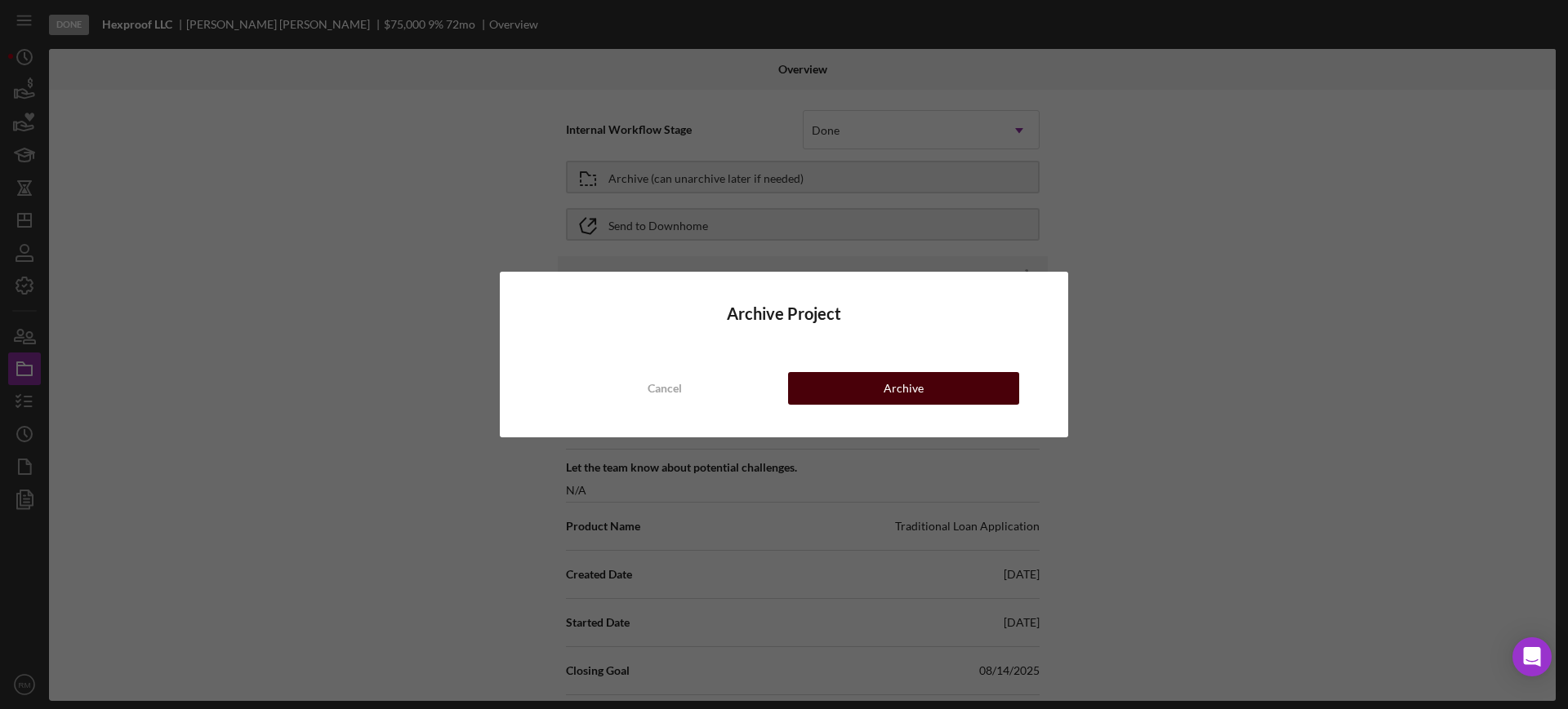
click at [838, 382] on button "Archive" at bounding box center [904, 388] width 231 height 32
